Goal: Check status: Check status

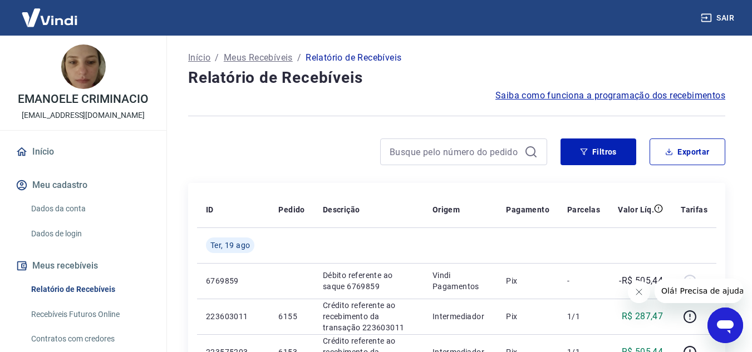
click at [640, 296] on icon "Fechar mensagem da empresa" at bounding box center [638, 292] width 9 height 9
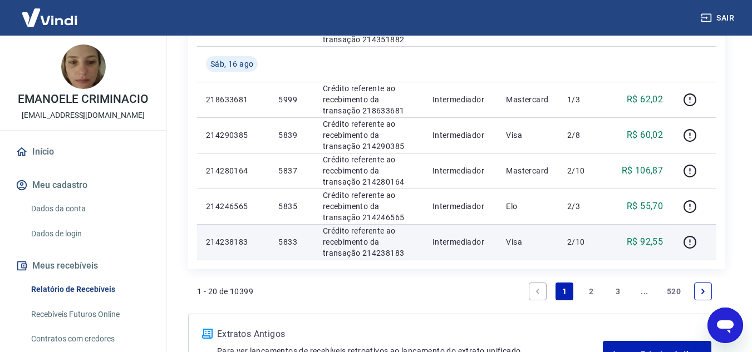
scroll to position [835, 0]
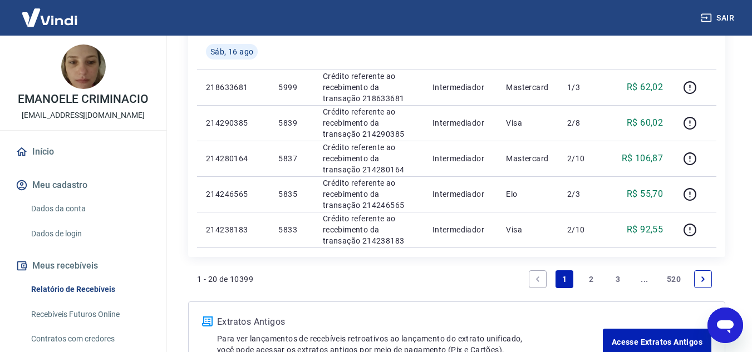
drag, startPoint x: 592, startPoint y: 276, endPoint x: 333, endPoint y: 264, distance: 258.5
click at [592, 276] on link "2" at bounding box center [591, 280] width 18 height 18
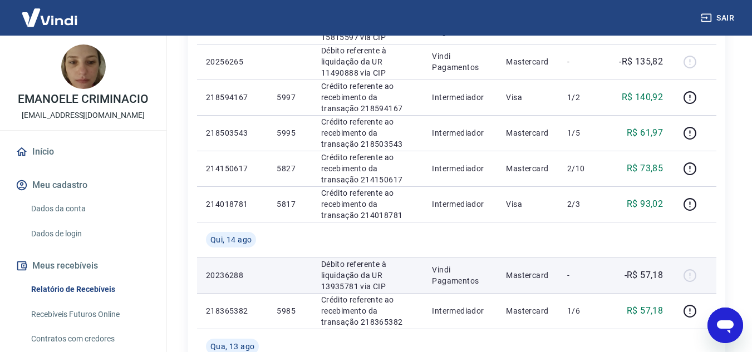
scroll to position [334, 0]
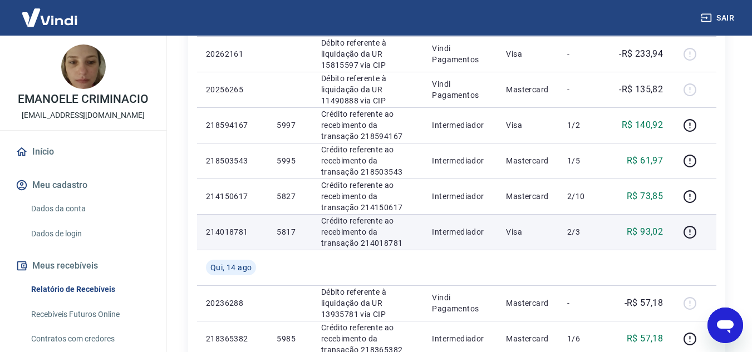
click at [287, 231] on p "5817" at bounding box center [290, 232] width 26 height 11
copy p "5817"
click at [662, 229] on p "R$ 93,02" at bounding box center [645, 231] width 36 height 13
click at [661, 229] on p "R$ 93,02" at bounding box center [645, 231] width 36 height 13
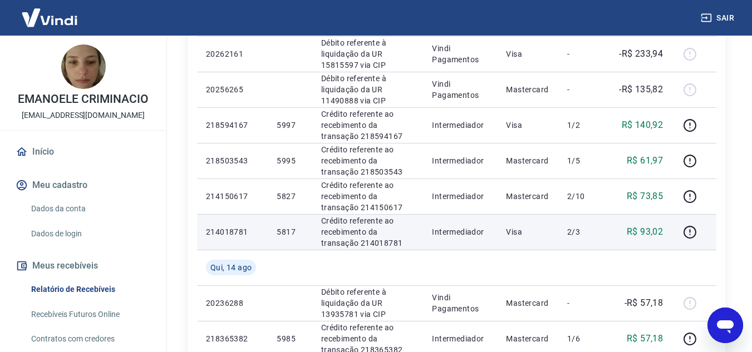
click at [654, 232] on p "R$ 93,02" at bounding box center [645, 231] width 36 height 13
copy p "93,02"
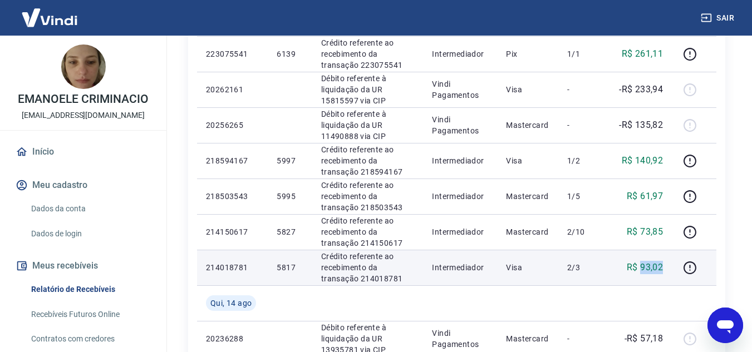
scroll to position [278, 0]
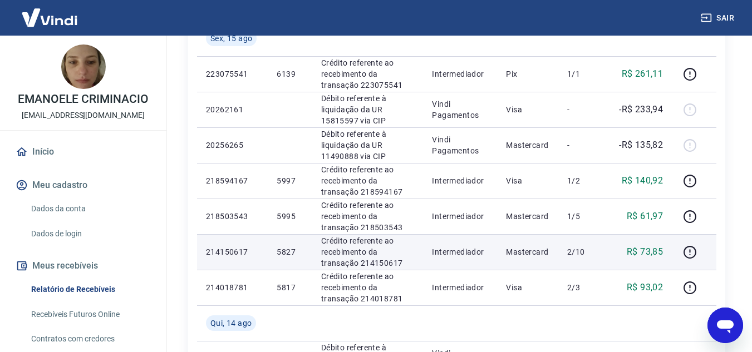
click at [291, 253] on p "5827" at bounding box center [290, 252] width 26 height 11
copy p "5827"
click at [648, 250] on p "R$ 73,85" at bounding box center [645, 251] width 36 height 13
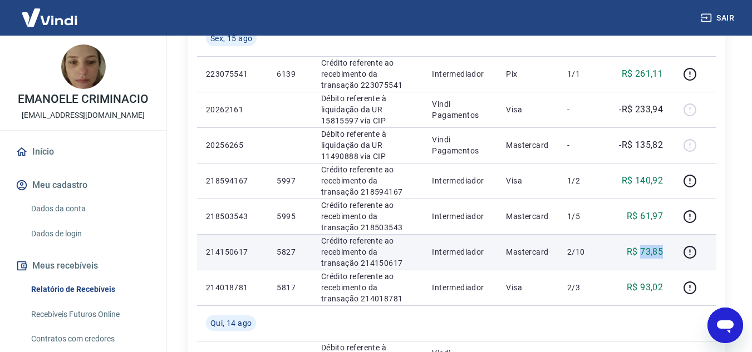
copy p "73,85"
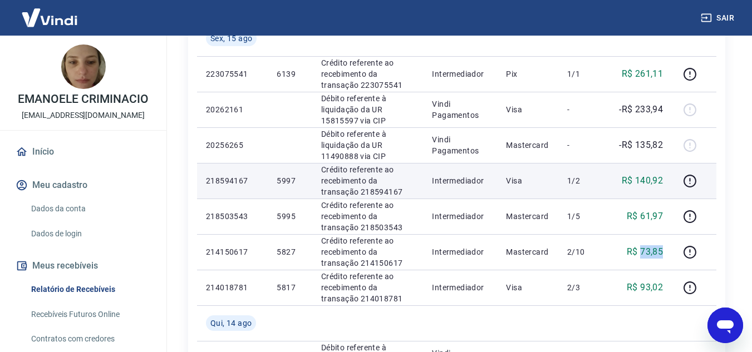
scroll to position [223, 0]
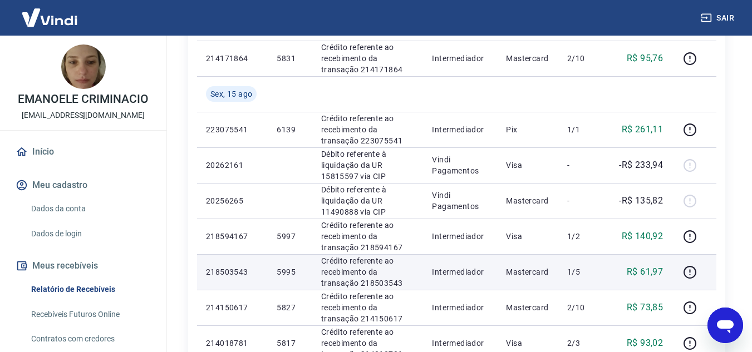
click at [286, 275] on p "5995" at bounding box center [290, 272] width 26 height 11
copy p "5995"
click at [656, 272] on p "R$ 61,97" at bounding box center [645, 272] width 36 height 13
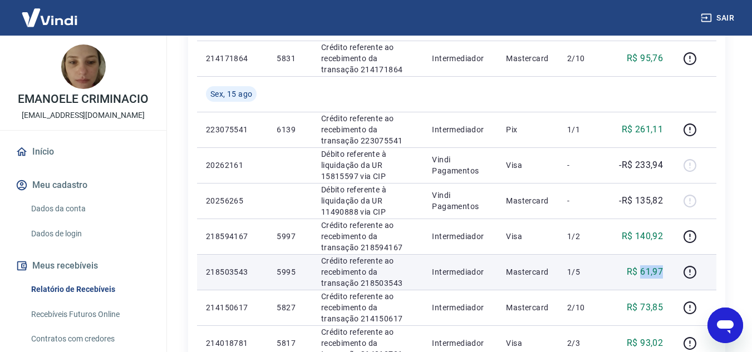
copy p "61,97"
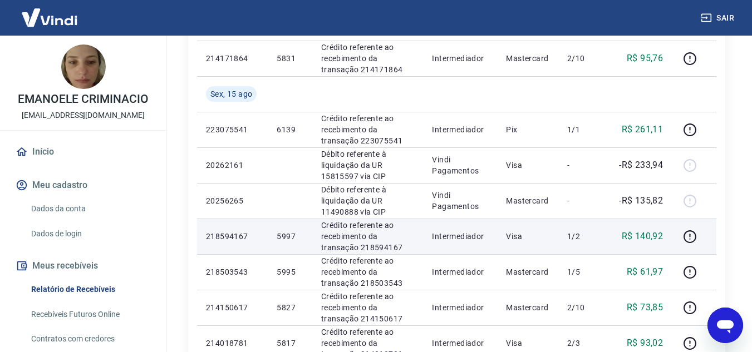
click at [284, 237] on p "5997" at bounding box center [290, 236] width 26 height 11
copy p "5997"
click at [656, 233] on p "R$ 140,92" at bounding box center [643, 236] width 42 height 13
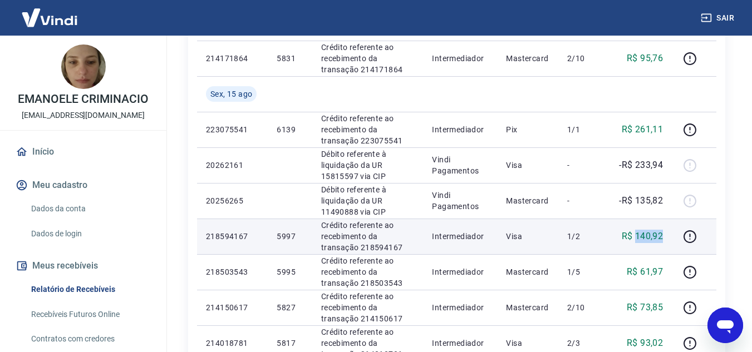
copy p "140,92"
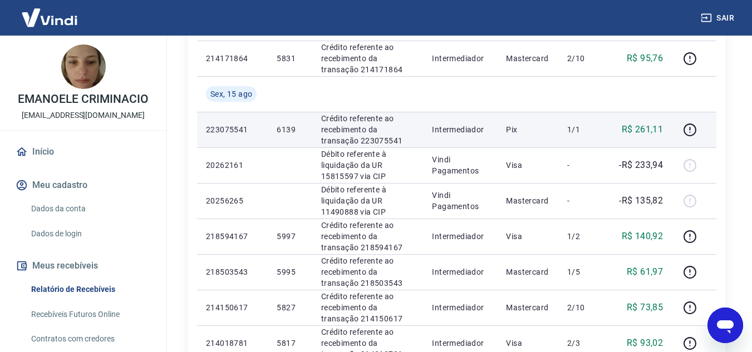
click at [288, 130] on p "6139" at bounding box center [290, 129] width 26 height 11
copy p "6139"
click at [648, 122] on td "R$ 261,11" at bounding box center [640, 130] width 63 height 36
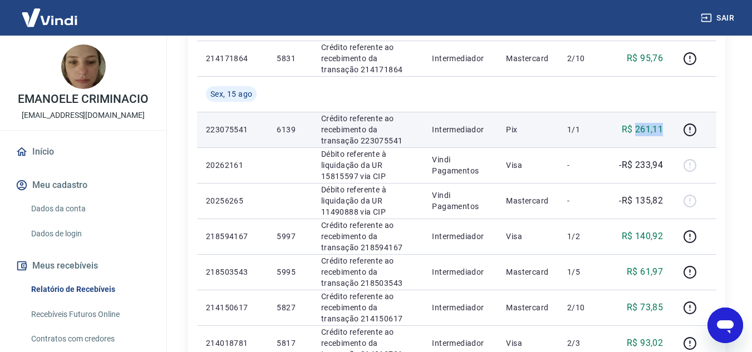
copy p "261,11"
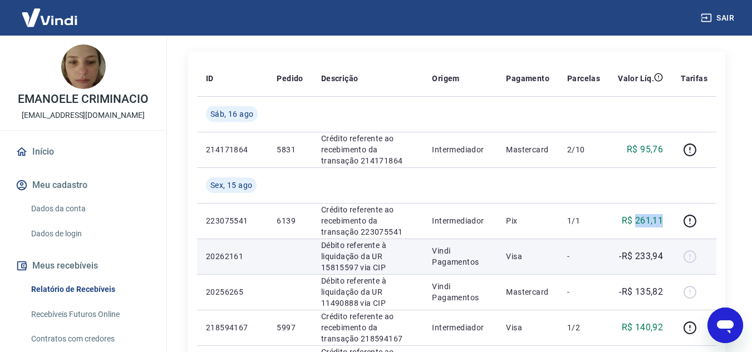
scroll to position [56, 0]
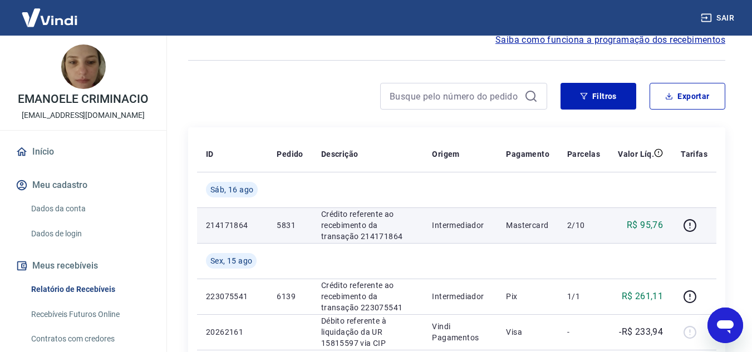
click at [283, 226] on p "5831" at bounding box center [290, 225] width 26 height 11
click at [655, 225] on p "R$ 95,76" at bounding box center [645, 225] width 36 height 13
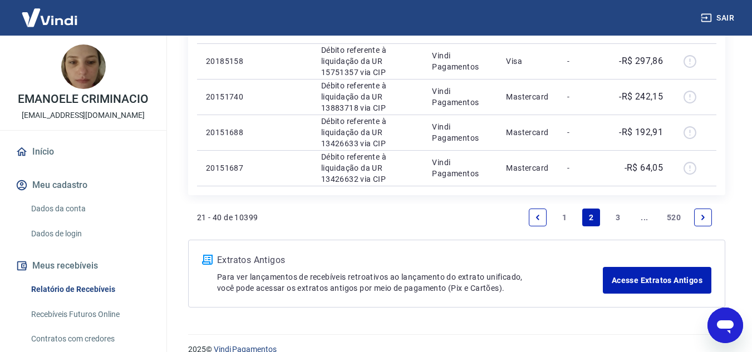
scroll to position [985, 0]
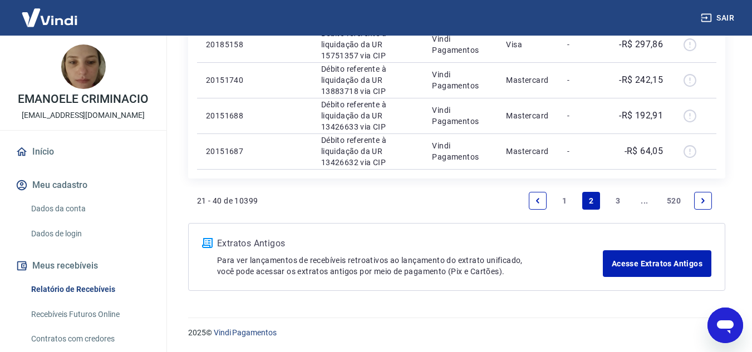
click at [564, 195] on link "1" at bounding box center [565, 201] width 18 height 18
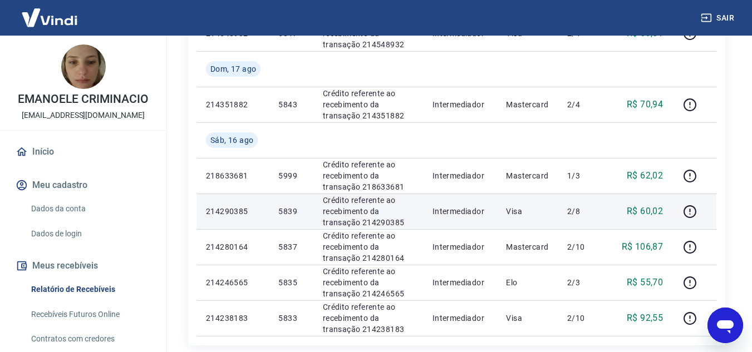
scroll to position [802, 0]
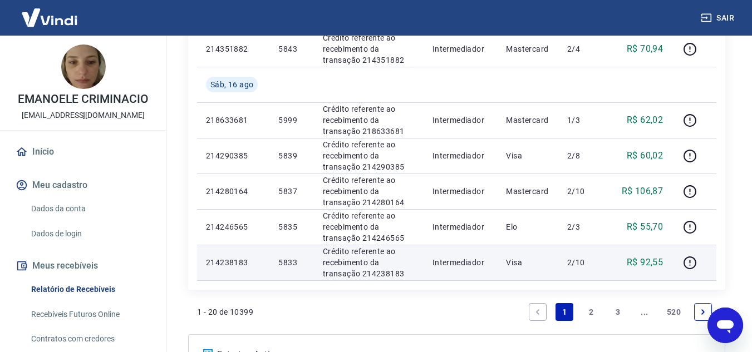
click at [284, 260] on p "5833" at bounding box center [291, 262] width 26 height 11
click at [656, 264] on p "R$ 92,55" at bounding box center [645, 262] width 36 height 13
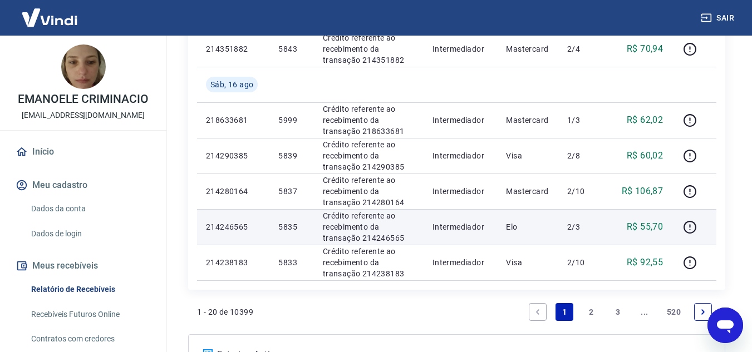
click at [292, 228] on p "5835" at bounding box center [291, 227] width 26 height 11
click at [643, 229] on p "R$ 55,70" at bounding box center [645, 226] width 36 height 13
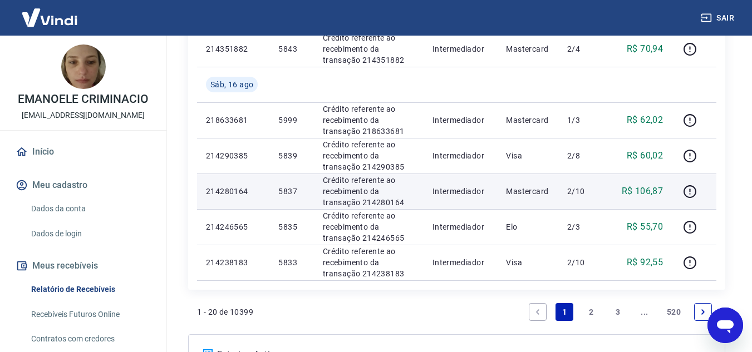
click at [288, 194] on p "5837" at bounding box center [291, 191] width 26 height 11
click at [660, 194] on p "R$ 106,87" at bounding box center [643, 191] width 42 height 13
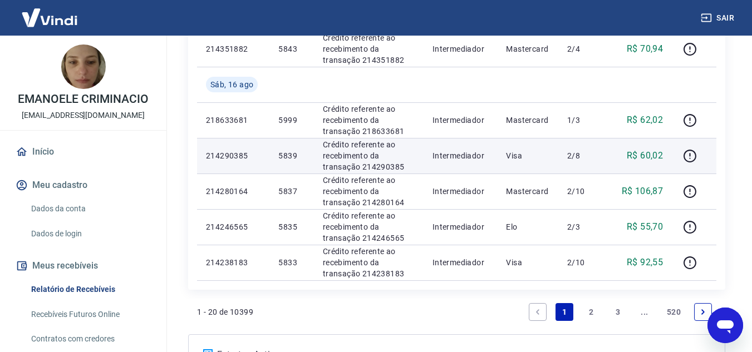
click at [287, 153] on p "5839" at bounding box center [291, 155] width 26 height 11
click at [649, 154] on p "R$ 60,02" at bounding box center [645, 155] width 36 height 13
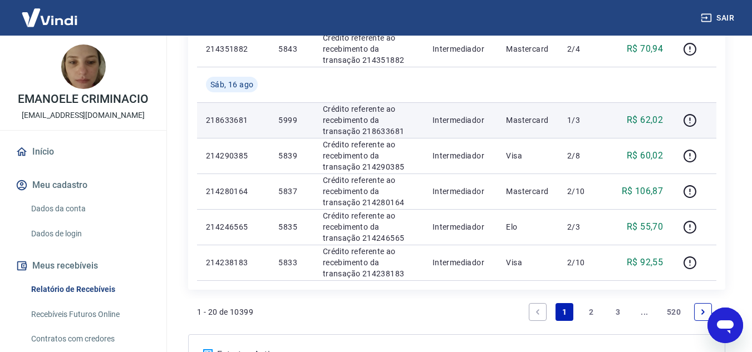
click at [292, 118] on p "5999" at bounding box center [291, 120] width 26 height 11
click at [650, 116] on p "R$ 62,02" at bounding box center [645, 120] width 36 height 13
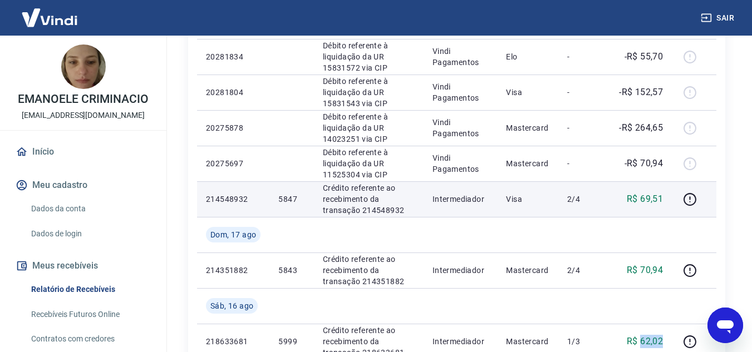
scroll to position [579, 0]
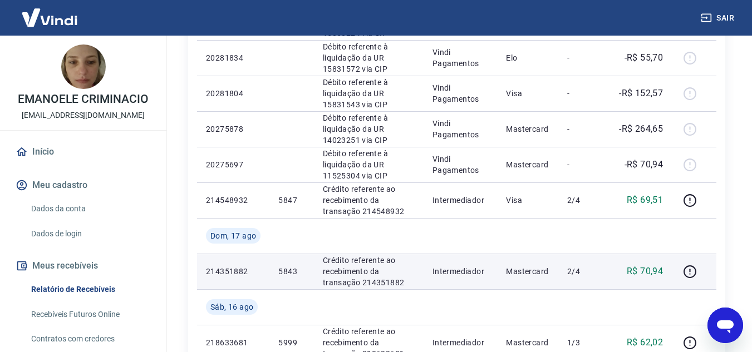
click at [286, 272] on p "5843" at bounding box center [291, 271] width 26 height 11
click at [656, 272] on p "R$ 70,94" at bounding box center [645, 271] width 36 height 13
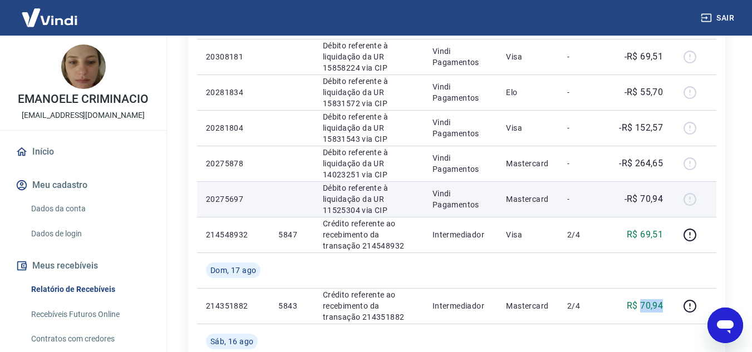
scroll to position [468, 0]
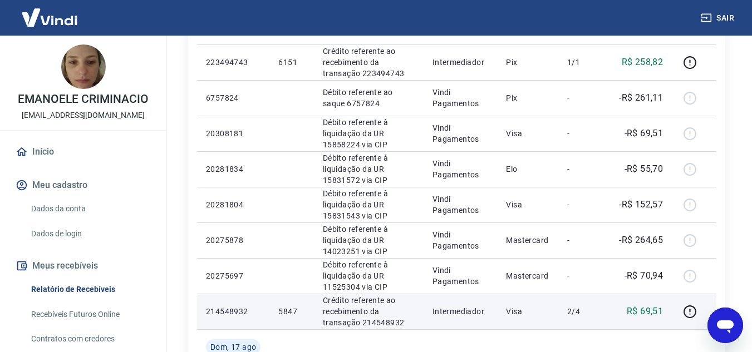
click at [288, 310] on p "5847" at bounding box center [291, 311] width 26 height 11
click at [650, 314] on p "R$ 69,51" at bounding box center [645, 311] width 36 height 13
click at [651, 314] on p "R$ 69,51" at bounding box center [645, 311] width 36 height 13
click at [651, 311] on p "R$ 69,51" at bounding box center [645, 311] width 36 height 13
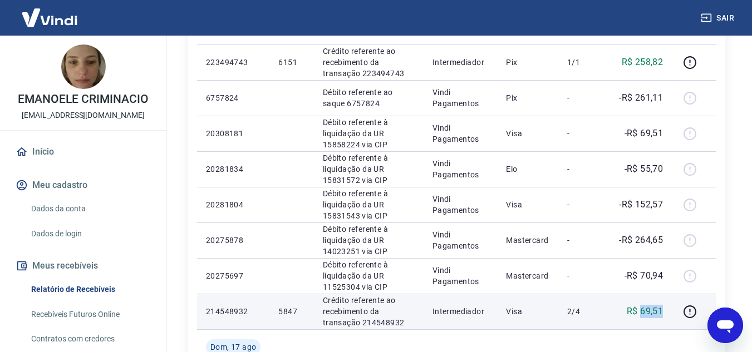
click at [651, 311] on p "R$ 69,51" at bounding box center [645, 311] width 36 height 13
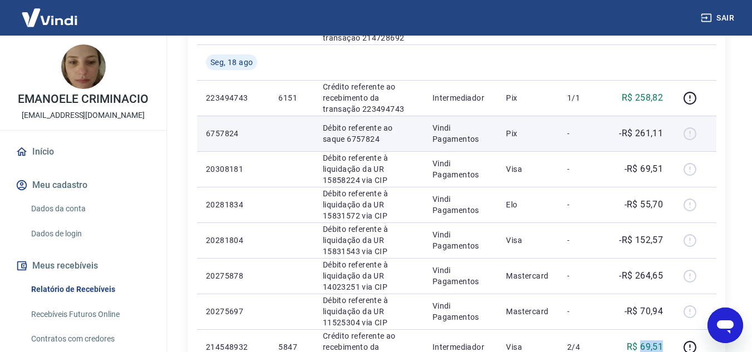
scroll to position [357, 0]
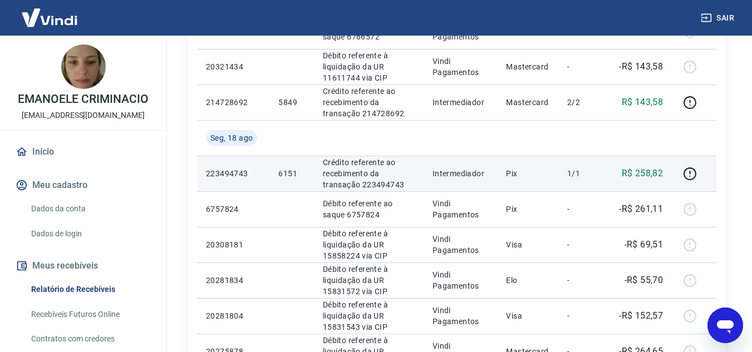
click at [291, 174] on p "6151" at bounding box center [291, 173] width 26 height 11
click at [664, 167] on td "R$ 258,82" at bounding box center [640, 174] width 63 height 36
click at [661, 170] on p "R$ 258,82" at bounding box center [643, 173] width 42 height 13
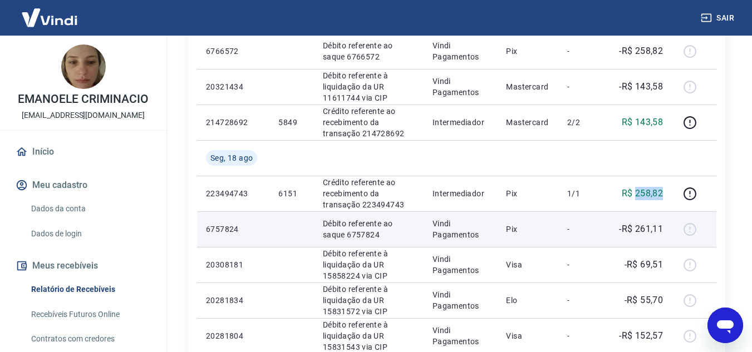
scroll to position [301, 0]
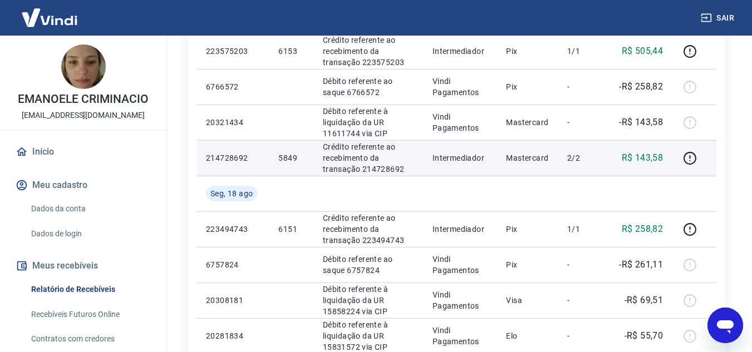
click at [285, 157] on p "5849" at bounding box center [291, 158] width 26 height 11
click at [657, 163] on p "R$ 143,58" at bounding box center [643, 157] width 42 height 13
click at [656, 163] on p "R$ 143,58" at bounding box center [643, 157] width 42 height 13
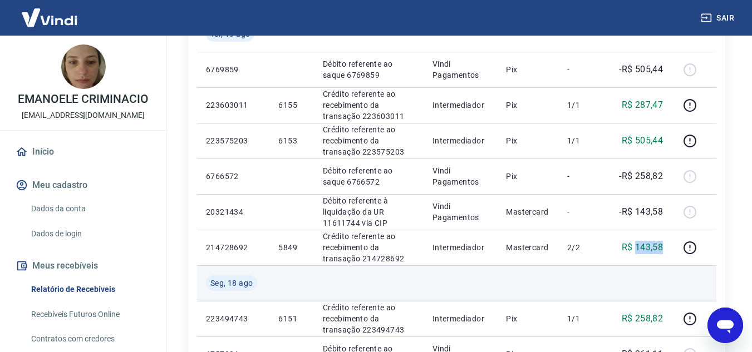
scroll to position [190, 0]
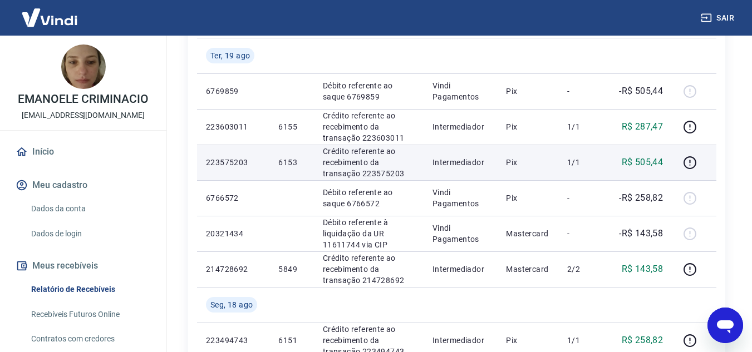
click at [280, 164] on p "6153" at bounding box center [291, 162] width 26 height 11
click at [653, 161] on p "R$ 505,44" at bounding box center [643, 162] width 42 height 13
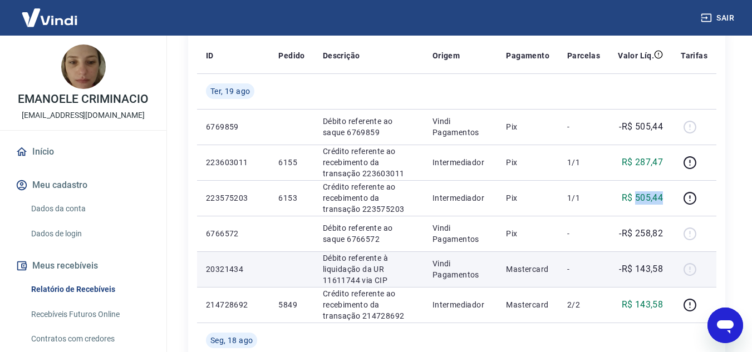
scroll to position [134, 0]
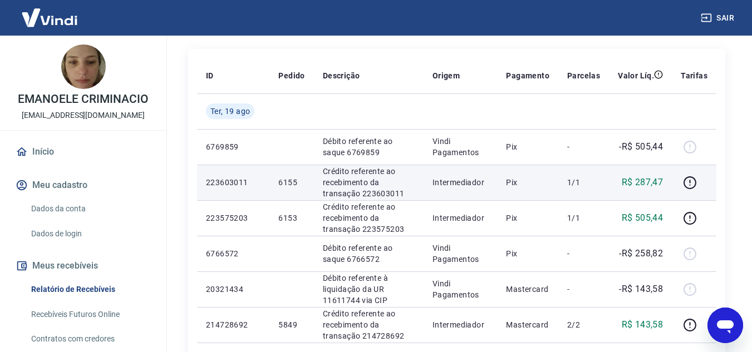
click at [287, 182] on p "6155" at bounding box center [291, 182] width 26 height 11
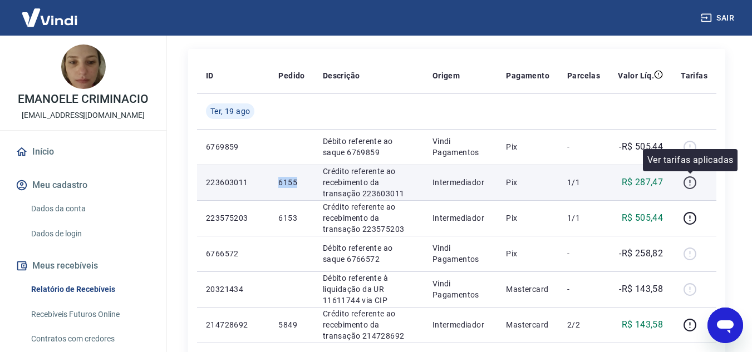
click at [691, 183] on icon "button" at bounding box center [690, 183] width 14 height 14
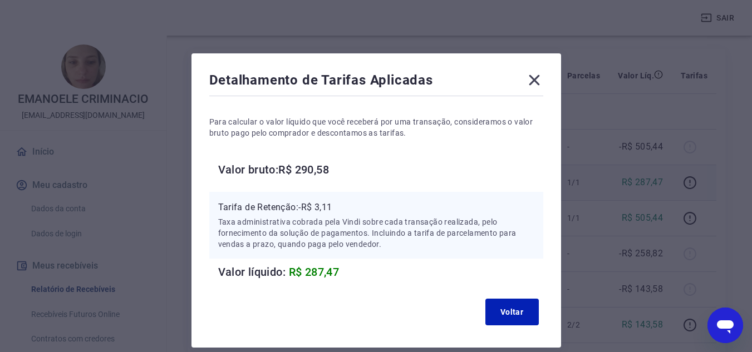
click at [530, 79] on icon at bounding box center [534, 80] width 18 height 18
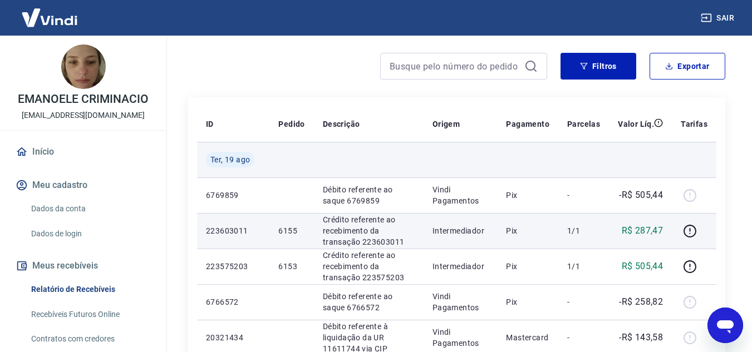
scroll to position [23, 0]
